Goal: Navigation & Orientation: Understand site structure

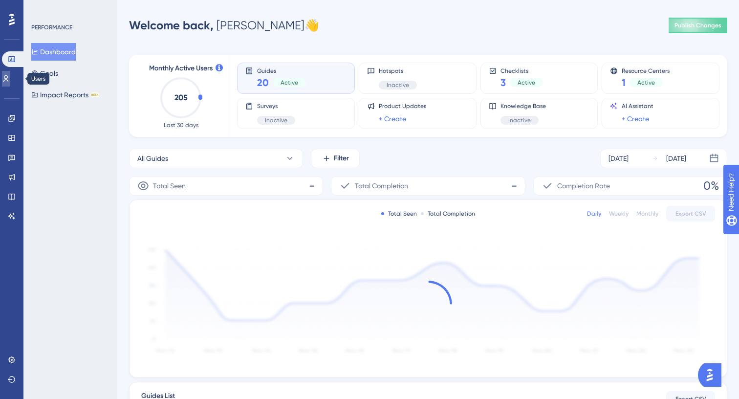
click at [10, 81] on icon at bounding box center [6, 79] width 8 height 8
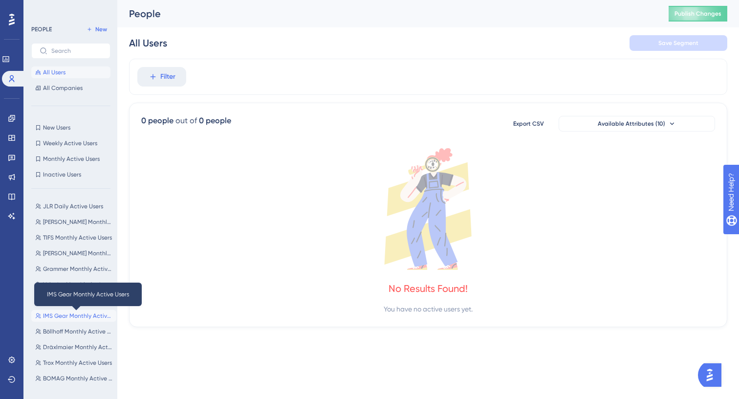
click at [70, 315] on span "IMS Gear Monthly Active Users" at bounding box center [77, 316] width 69 height 8
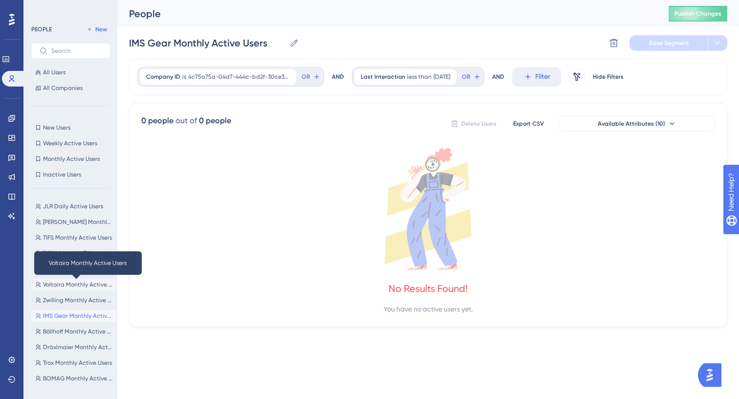
click at [79, 286] on span "Voltaira Monthly Active Users" at bounding box center [77, 285] width 69 height 8
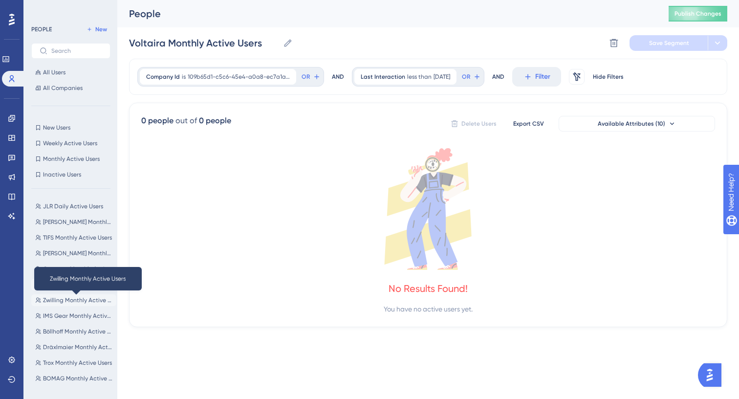
click at [78, 299] on span "Zwilling Monthly Active Users" at bounding box center [77, 300] width 69 height 8
type input "Zwilling Monthly Active Users"
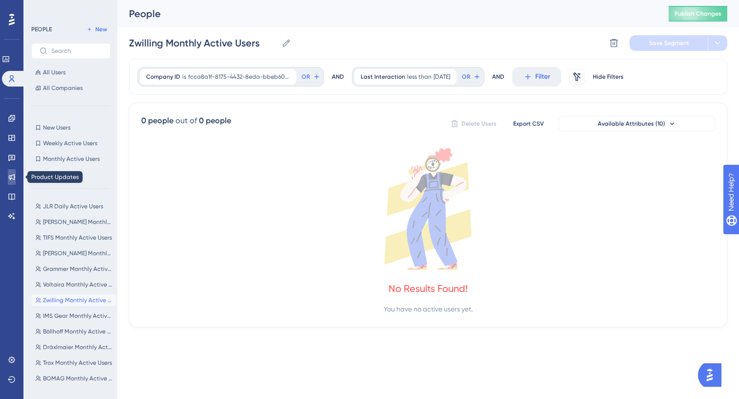
click at [12, 181] on link at bounding box center [12, 177] width 8 height 16
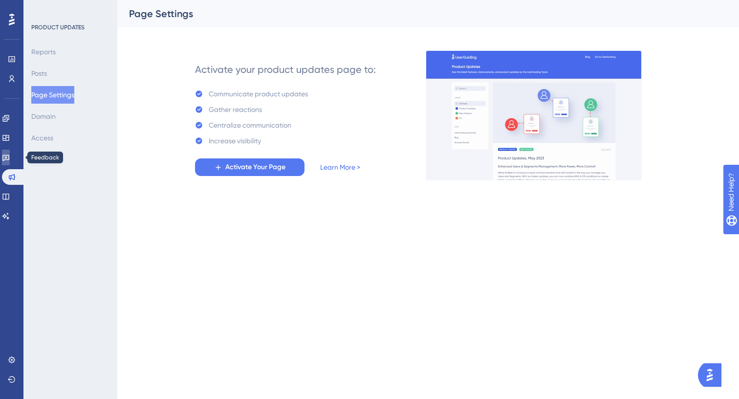
click at [6, 158] on link at bounding box center [6, 158] width 8 height 16
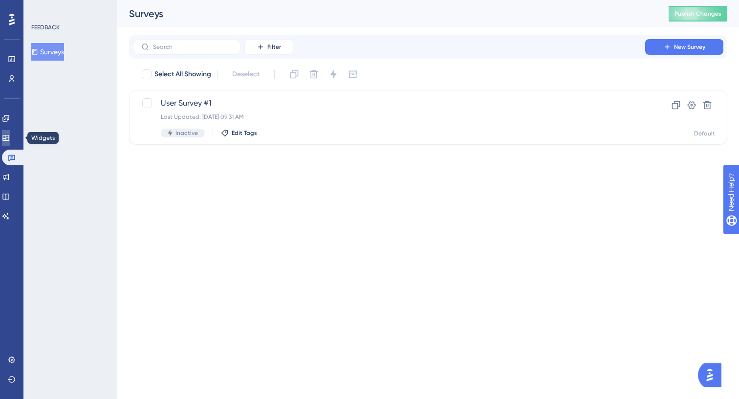
click at [10, 139] on icon at bounding box center [6, 138] width 8 height 8
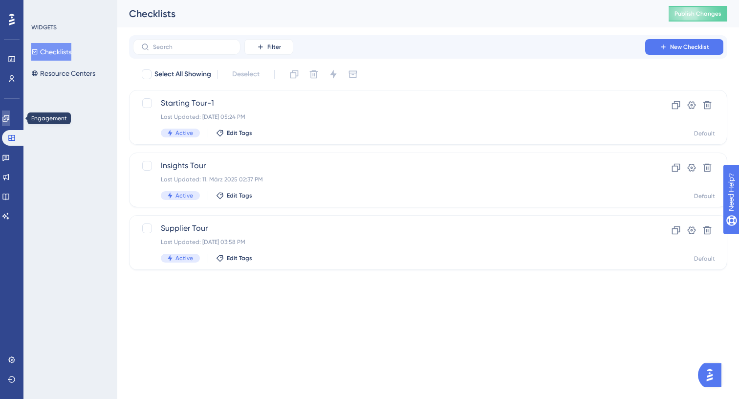
click at [10, 118] on icon at bounding box center [6, 118] width 8 height 8
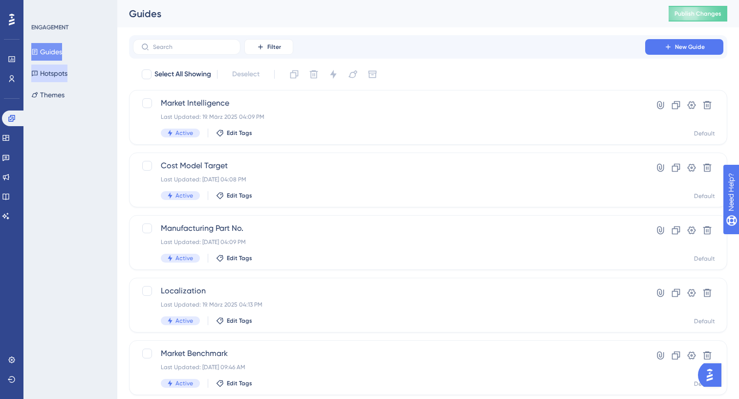
click at [64, 78] on button "Hotspots" at bounding box center [49, 74] width 36 height 18
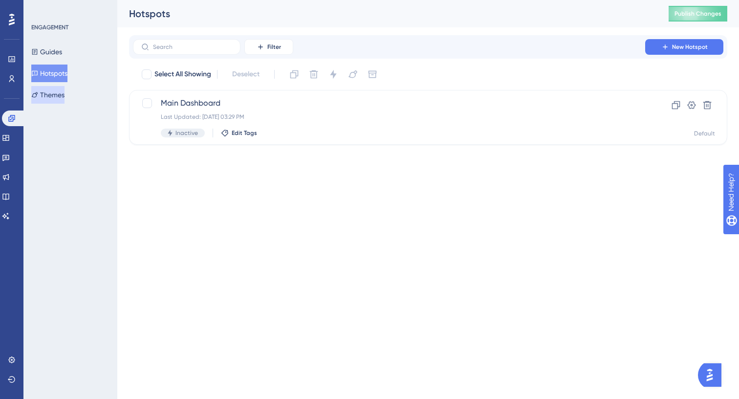
click at [64, 95] on button "Themes" at bounding box center [47, 95] width 33 height 18
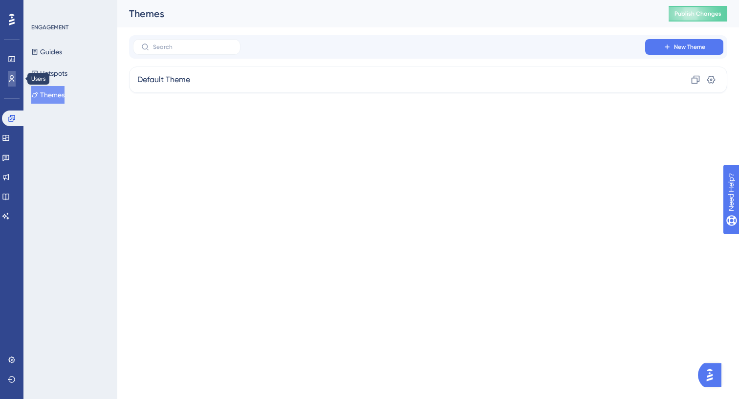
click at [13, 80] on icon at bounding box center [11, 78] width 5 height 7
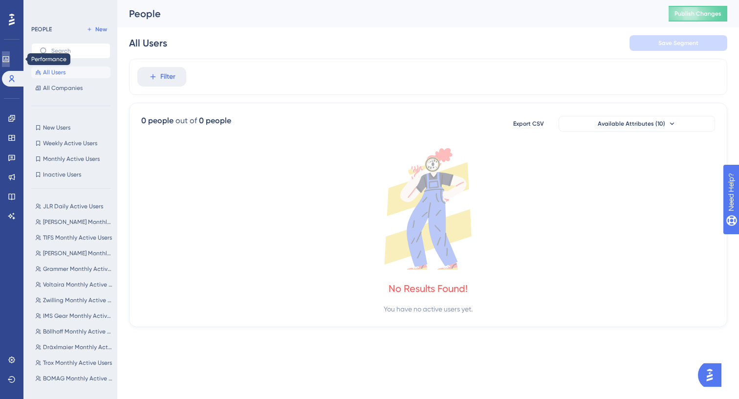
click at [10, 65] on link at bounding box center [6, 59] width 8 height 16
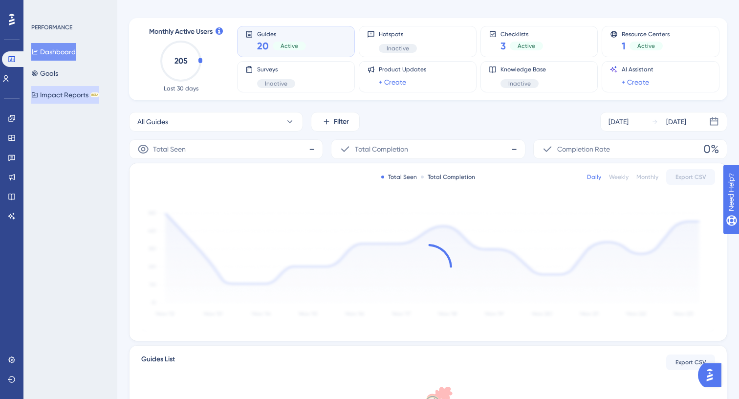
scroll to position [42, 0]
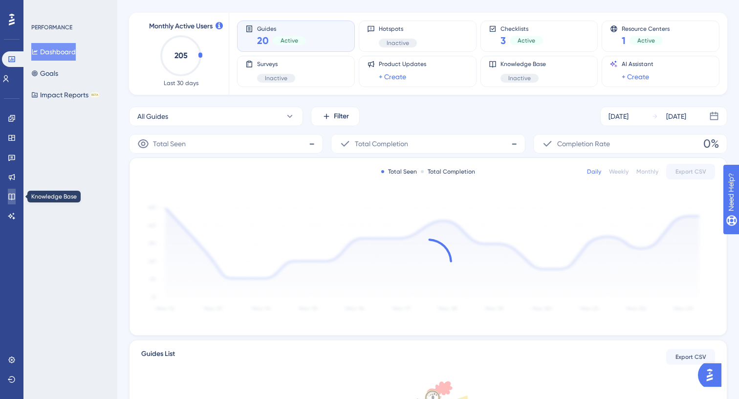
click at [12, 201] on link at bounding box center [12, 197] width 8 height 16
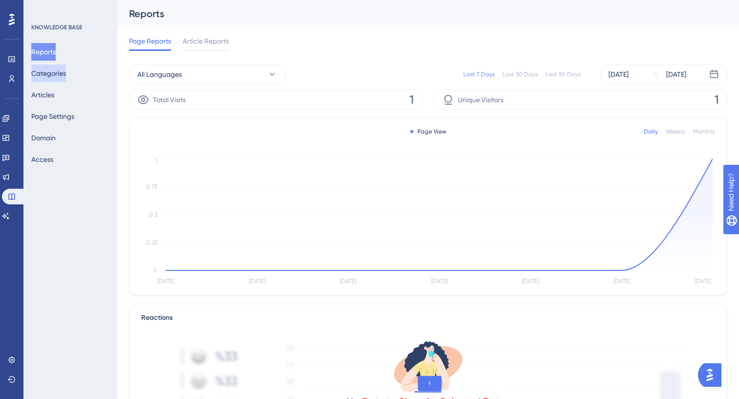
click at [58, 73] on button "Categories" at bounding box center [48, 74] width 35 height 18
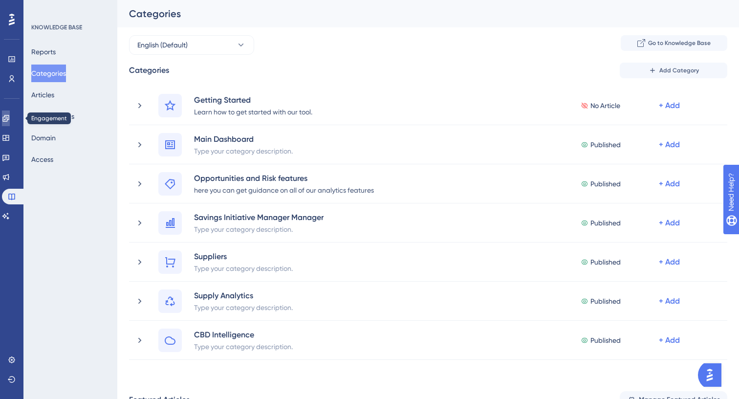
click at [10, 114] on link at bounding box center [6, 119] width 8 height 16
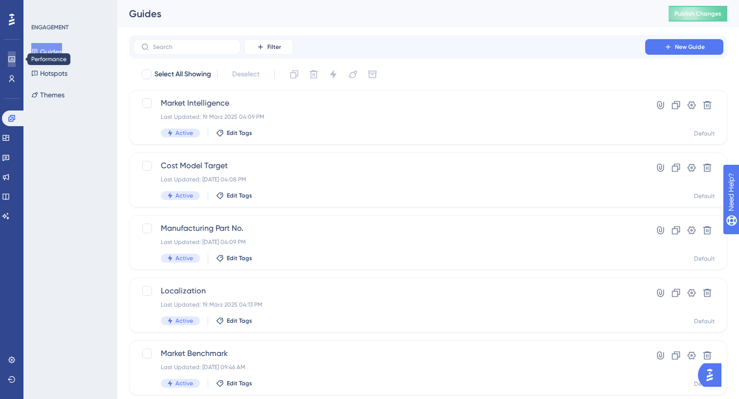
click at [9, 54] on link at bounding box center [12, 59] width 8 height 16
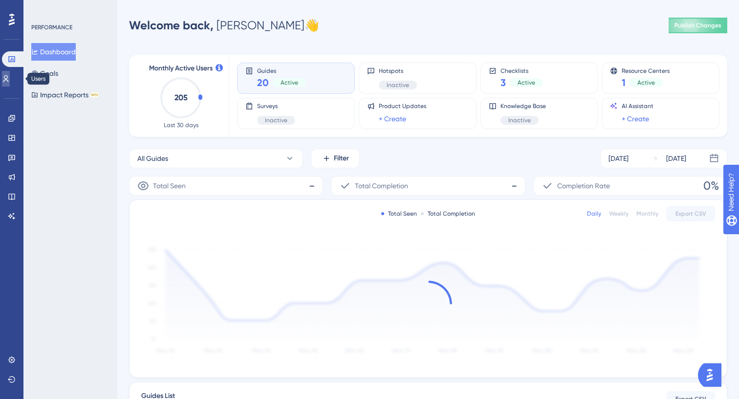
click at [10, 81] on link at bounding box center [6, 79] width 8 height 16
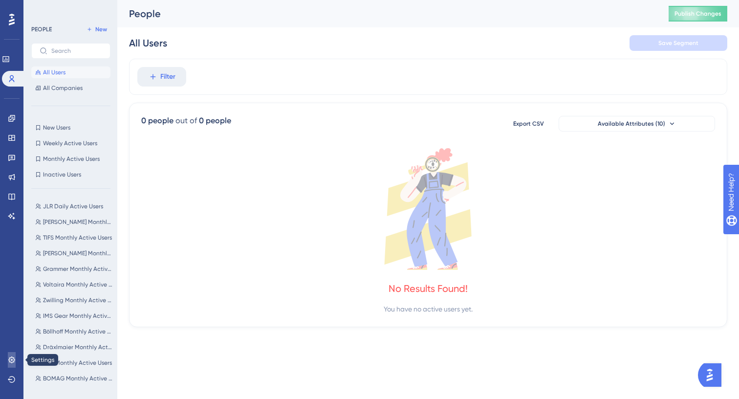
click at [15, 361] on icon at bounding box center [12, 360] width 8 height 8
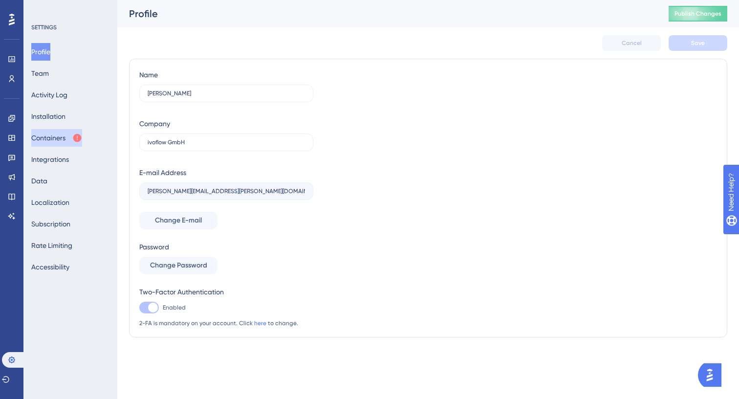
click at [52, 140] on button "Containers" at bounding box center [56, 138] width 51 height 18
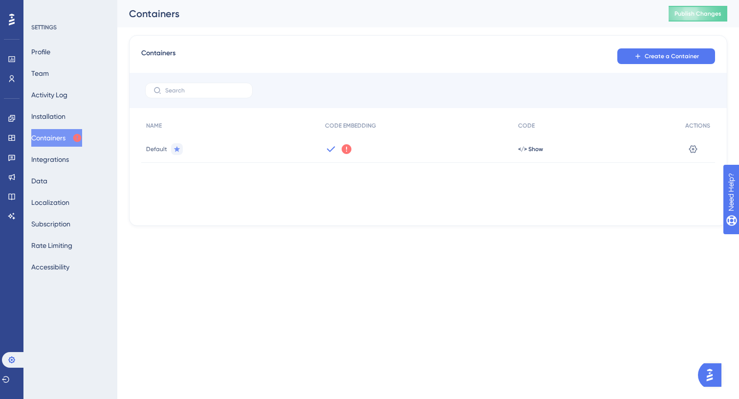
click at [389, 149] on div "We could not detect any activity from this Container Code for a while. Make sur…" at bounding box center [416, 148] width 193 height 27
click at [693, 148] on icon at bounding box center [694, 149] width 8 height 8
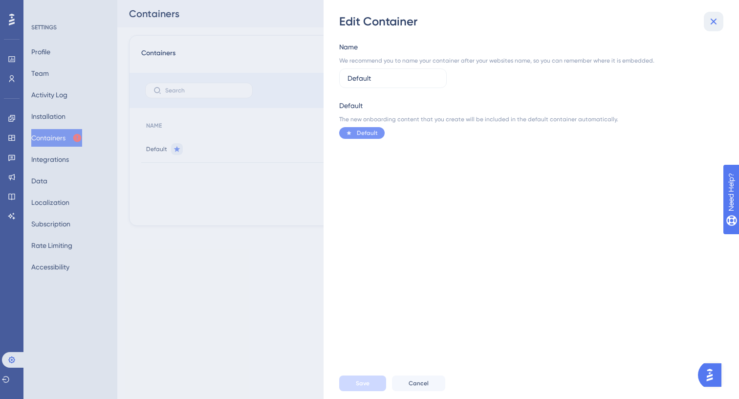
click at [711, 21] on icon at bounding box center [714, 22] width 12 height 12
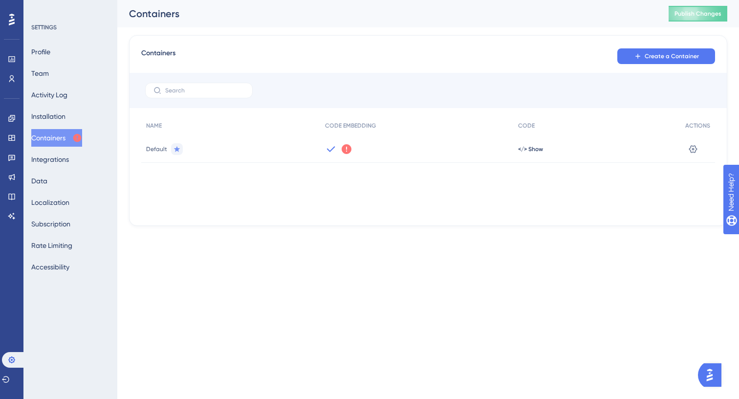
click at [342, 151] on icon at bounding box center [347, 149] width 10 height 10
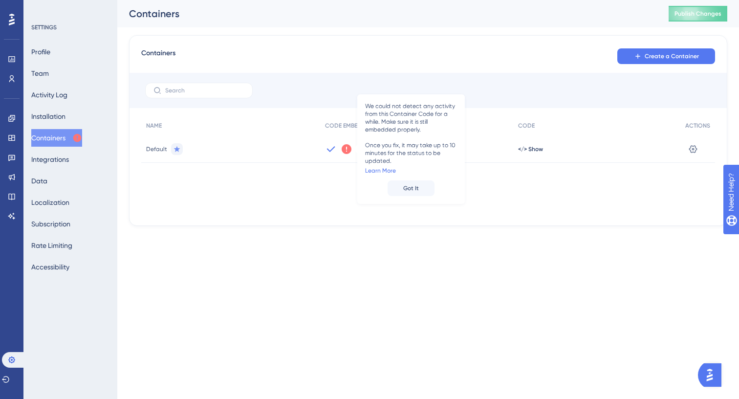
click at [150, 148] on span "Default" at bounding box center [156, 149] width 21 height 8
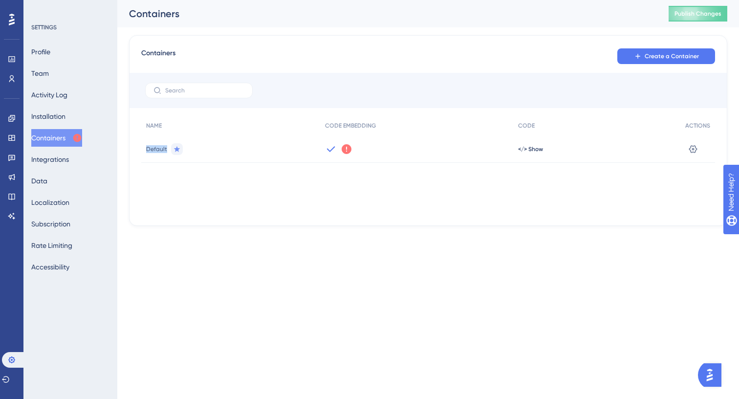
click at [150, 148] on span "Default" at bounding box center [156, 149] width 21 height 8
click at [69, 157] on button "Integrations" at bounding box center [50, 160] width 38 height 18
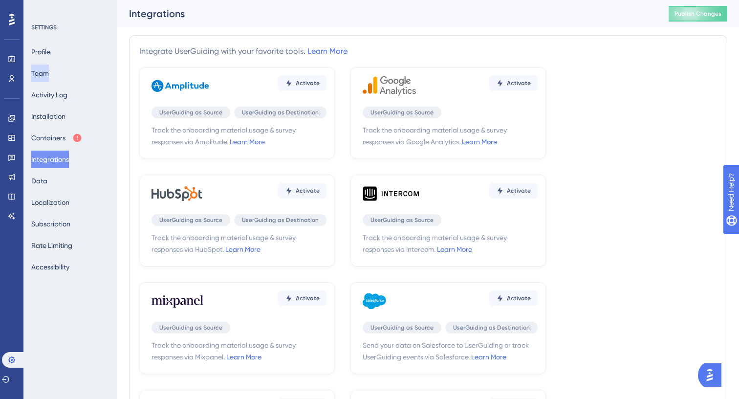
click at [44, 72] on button "Team" at bounding box center [40, 74] width 18 height 18
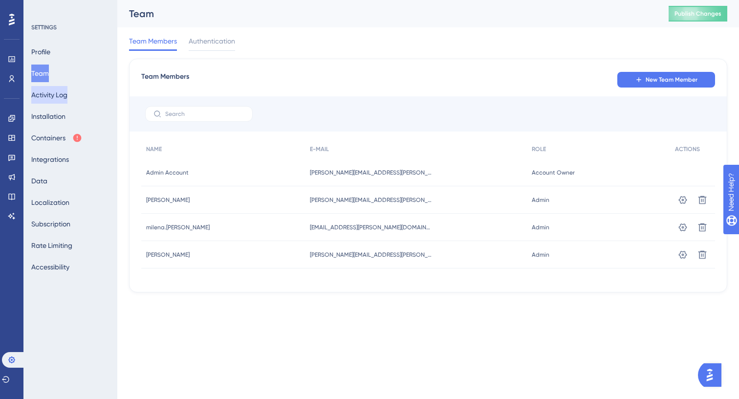
click at [67, 96] on button "Activity Log" at bounding box center [49, 95] width 36 height 18
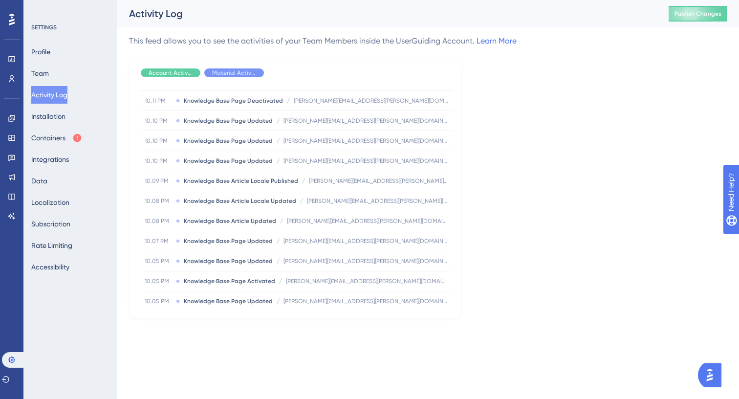
scroll to position [377, 0]
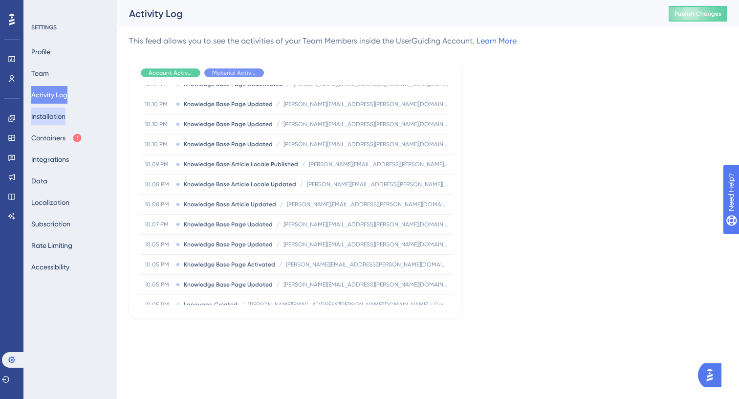
click at [55, 120] on button "Installation" at bounding box center [48, 117] width 34 height 18
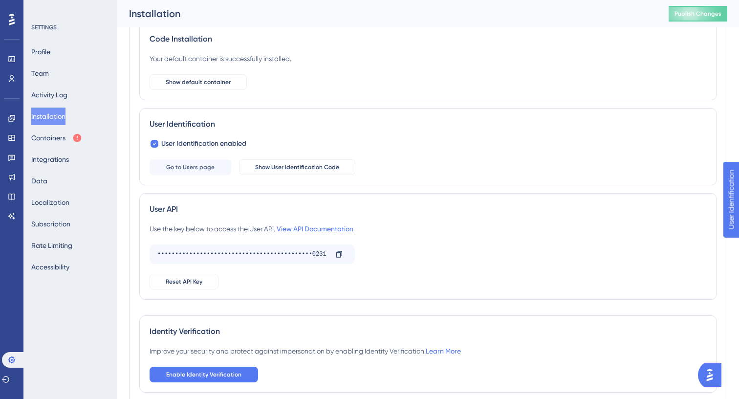
scroll to position [116, 0]
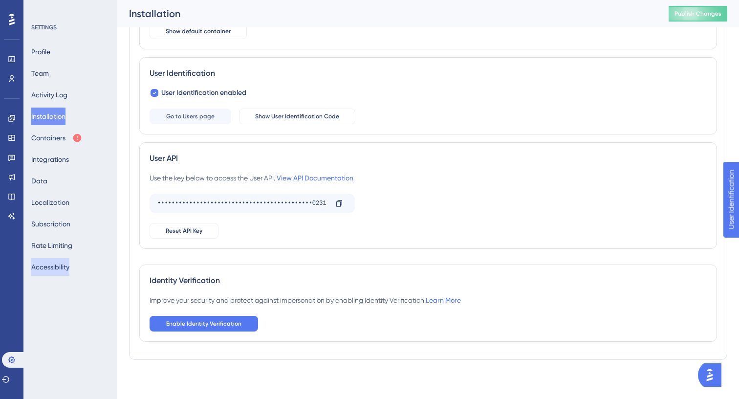
click at [50, 275] on button "Accessibility" at bounding box center [50, 267] width 38 height 18
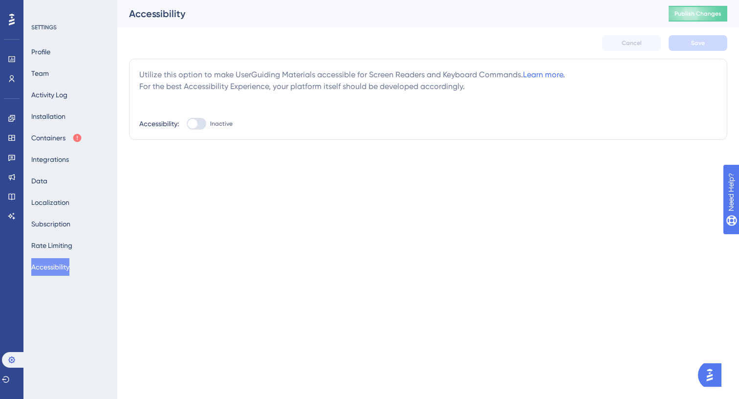
click at [199, 123] on div at bounding box center [197, 124] width 20 height 12
click at [187, 124] on input "Inactive" at bounding box center [186, 124] width 0 height 0
click at [199, 123] on div at bounding box center [201, 124] width 10 height 10
click at [187, 124] on input "Active" at bounding box center [186, 124] width 0 height 0
checkbox input "false"
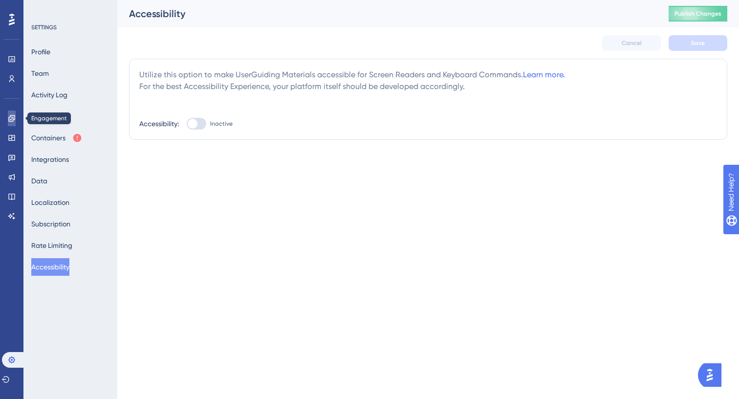
click at [14, 124] on link at bounding box center [12, 119] width 8 height 16
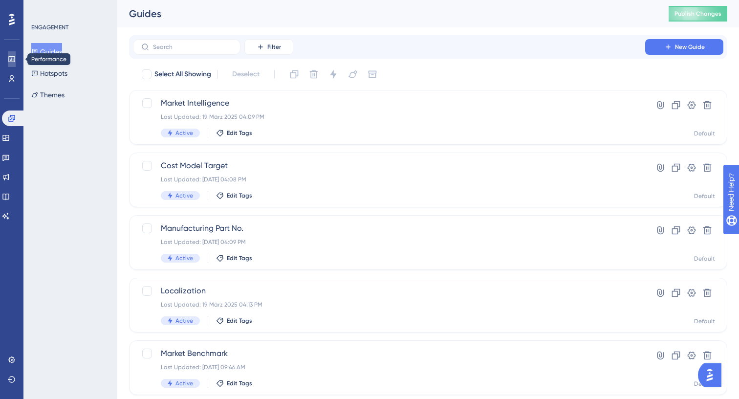
click at [14, 59] on icon at bounding box center [11, 59] width 6 height 6
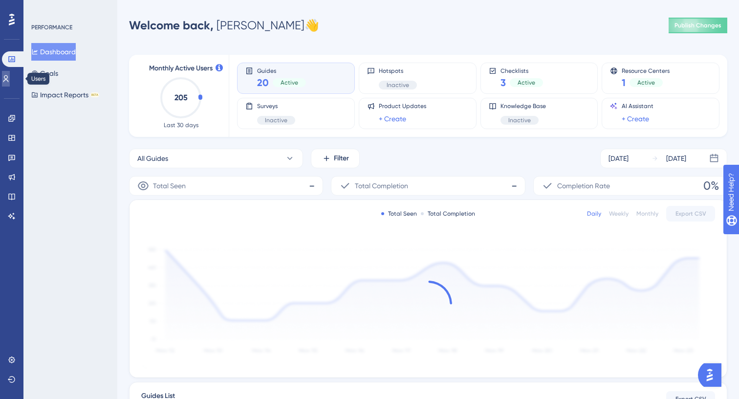
click at [10, 84] on link at bounding box center [6, 79] width 8 height 16
